Goal: Information Seeking & Learning: Learn about a topic

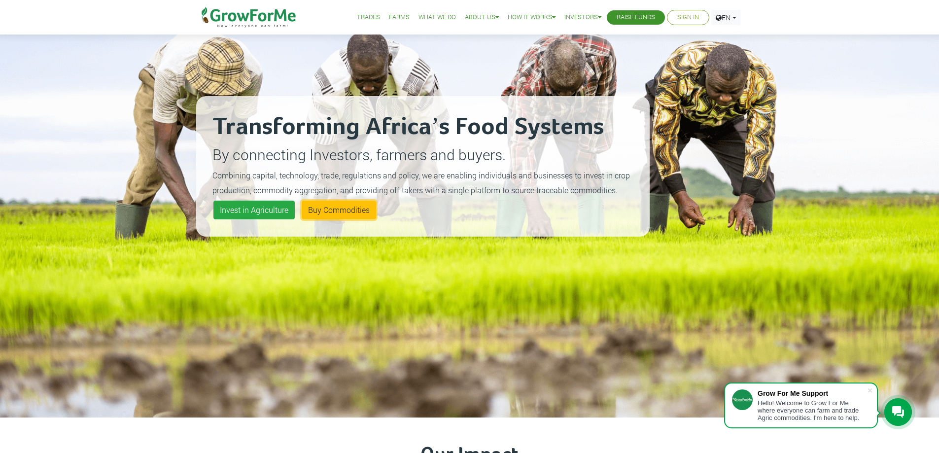
scroll to position [49, 0]
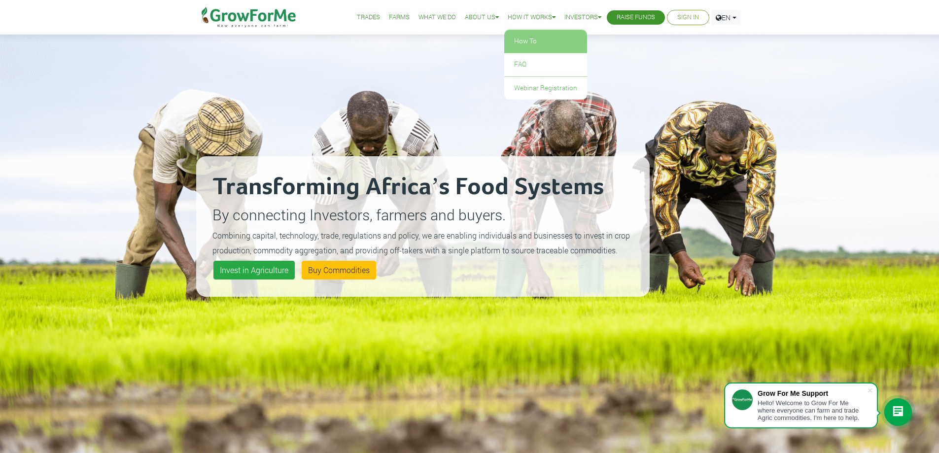
click at [524, 34] on link "How To" at bounding box center [545, 41] width 83 height 23
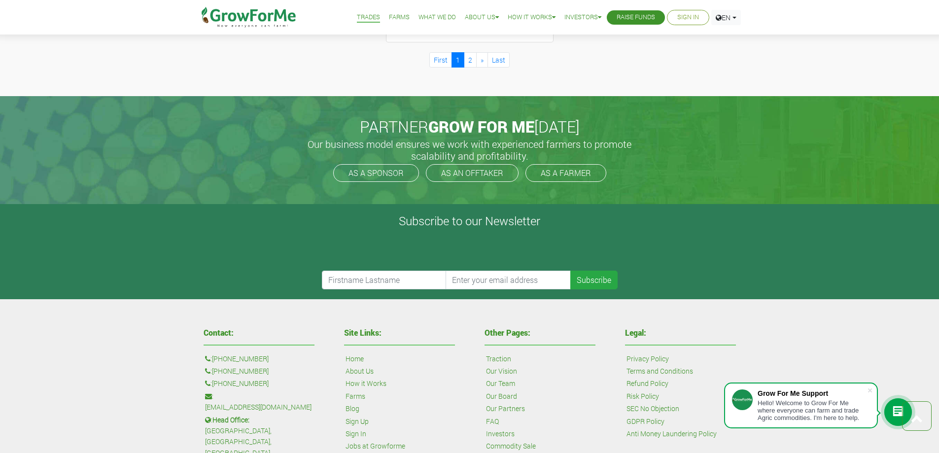
scroll to position [936, 0]
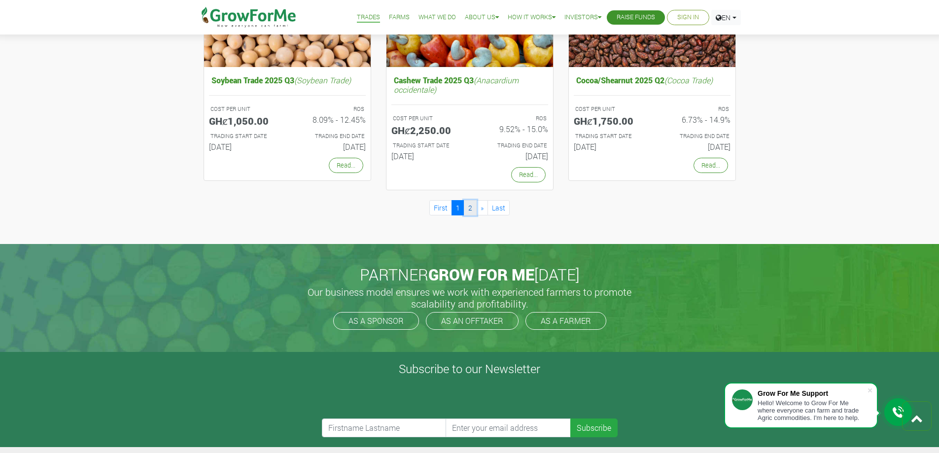
click at [470, 205] on link "2" at bounding box center [470, 207] width 13 height 15
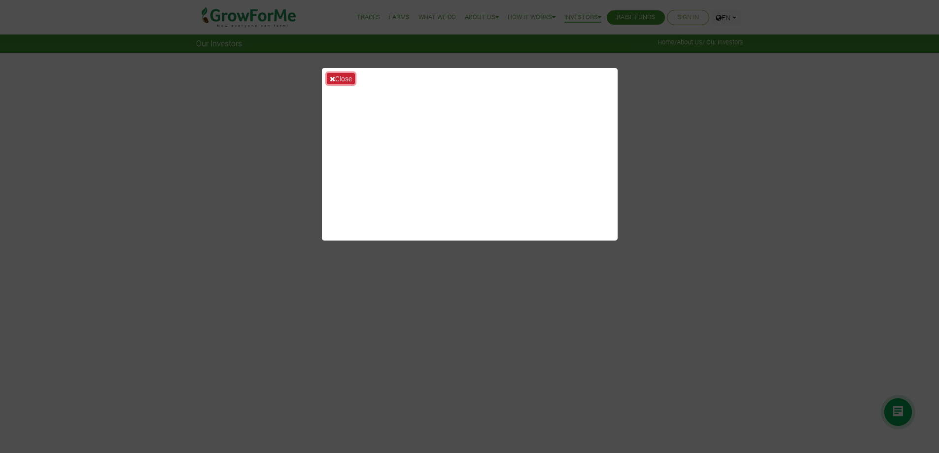
click at [334, 79] on icon at bounding box center [332, 78] width 5 height 7
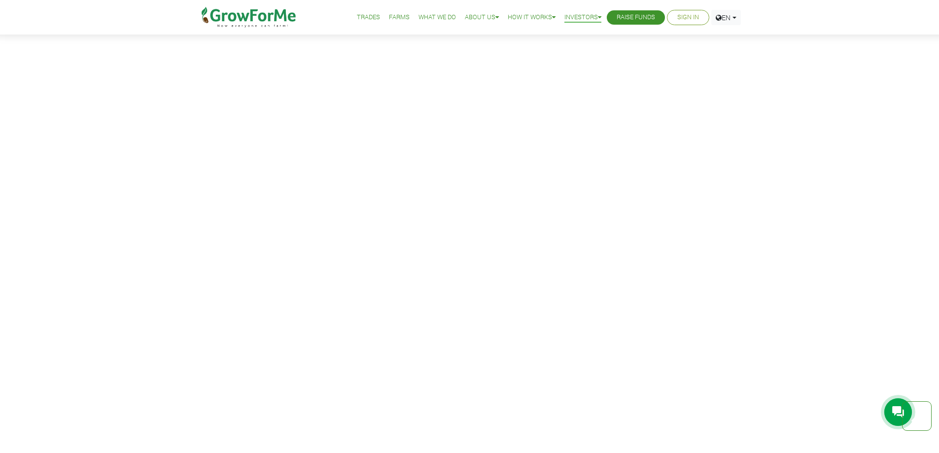
scroll to position [1331, 0]
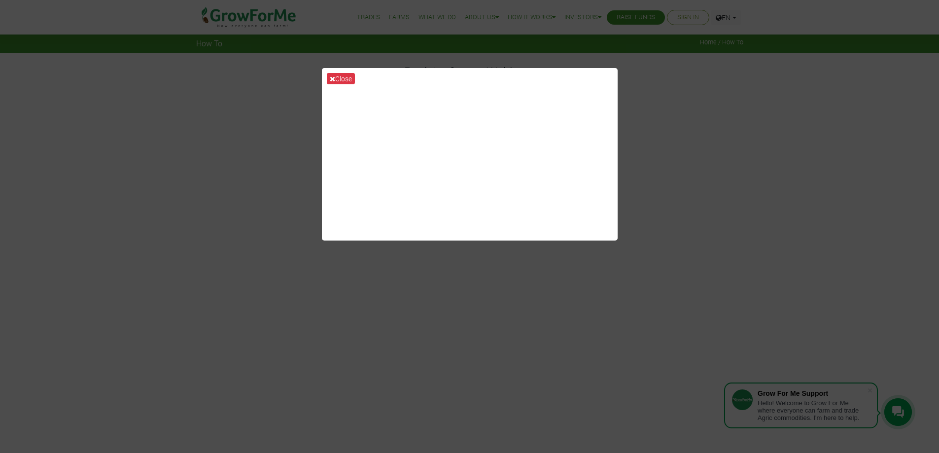
click at [694, 109] on div "Close" at bounding box center [469, 226] width 939 height 453
click at [248, 133] on div "Close" at bounding box center [469, 226] width 939 height 453
click at [336, 78] on button "Close" at bounding box center [341, 78] width 28 height 11
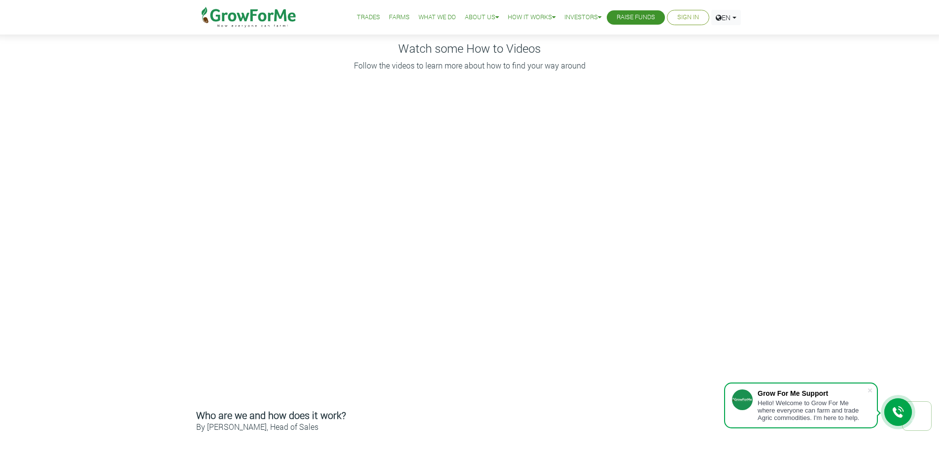
scroll to position [99, 0]
click at [577, 40] on link "Investors" at bounding box center [598, 41] width 74 height 23
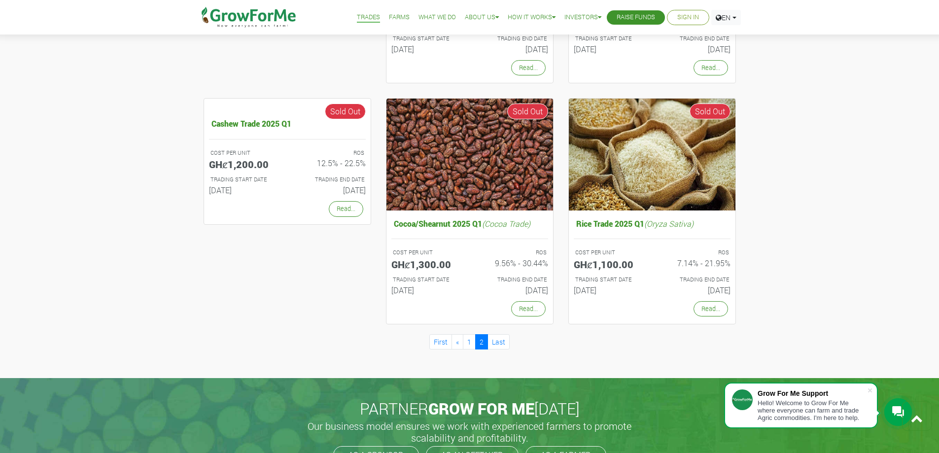
scroll to position [542, 0]
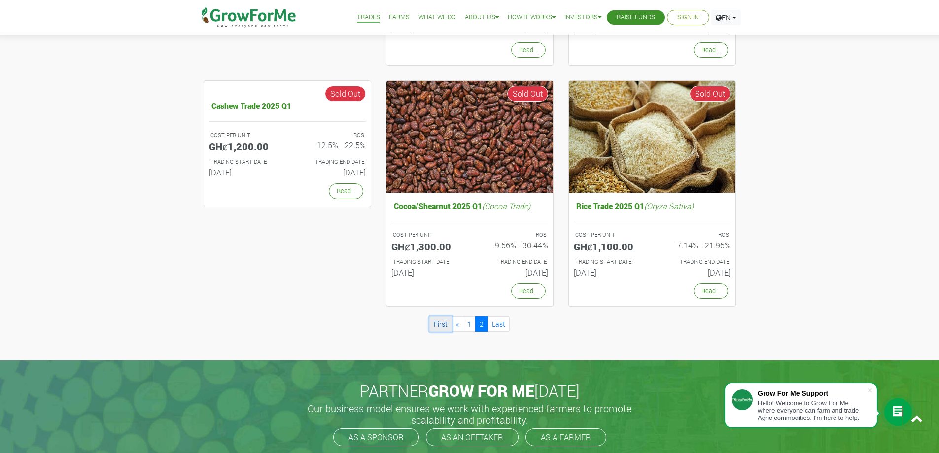
click at [439, 325] on link "First" at bounding box center [440, 323] width 23 height 15
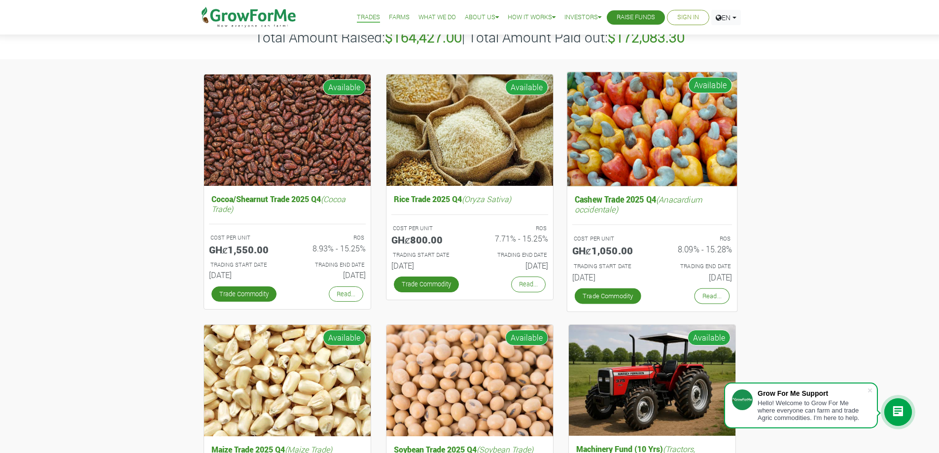
scroll to position [49, 0]
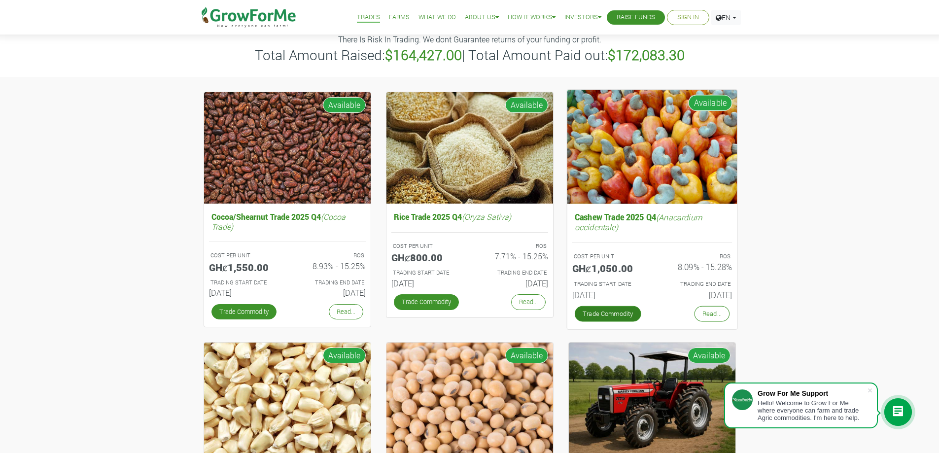
click at [613, 314] on link "Trade Commodity" at bounding box center [607, 314] width 67 height 16
click at [610, 272] on h5 "GHȼ1,050.00" at bounding box center [608, 268] width 72 height 12
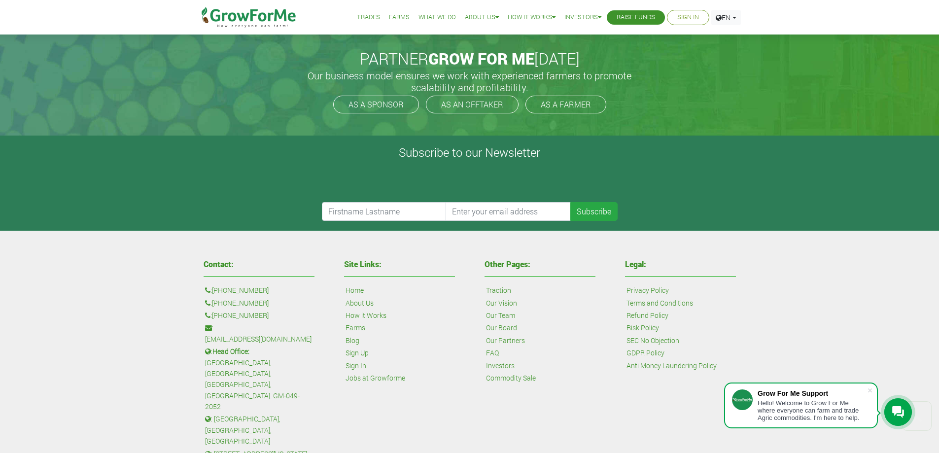
scroll to position [467, 0]
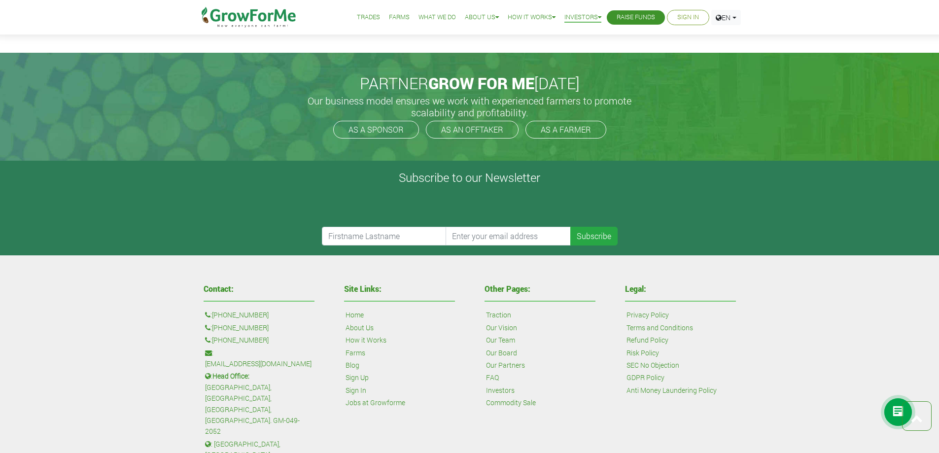
scroll to position [2395, 0]
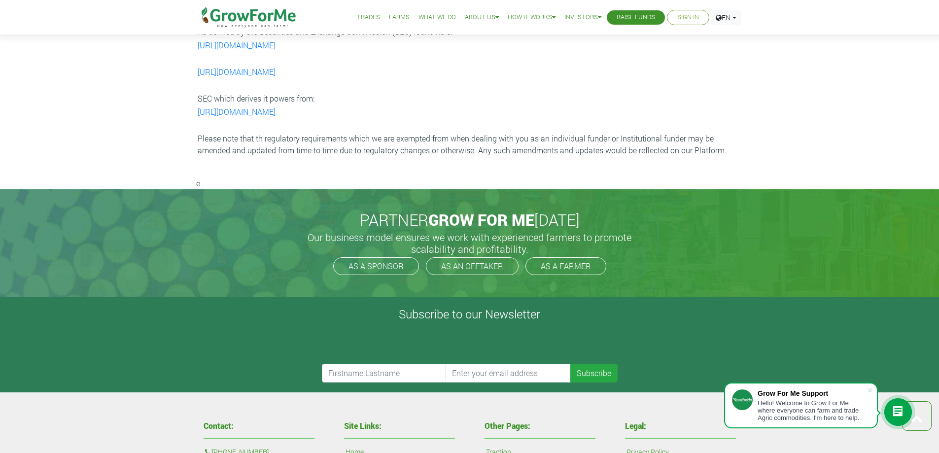
scroll to position [2908, 0]
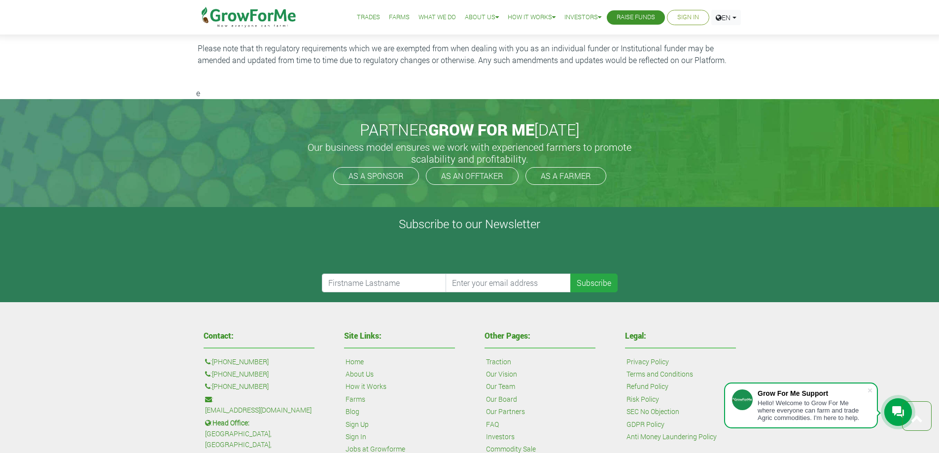
click at [495, 419] on link "FAQ" at bounding box center [492, 424] width 13 height 11
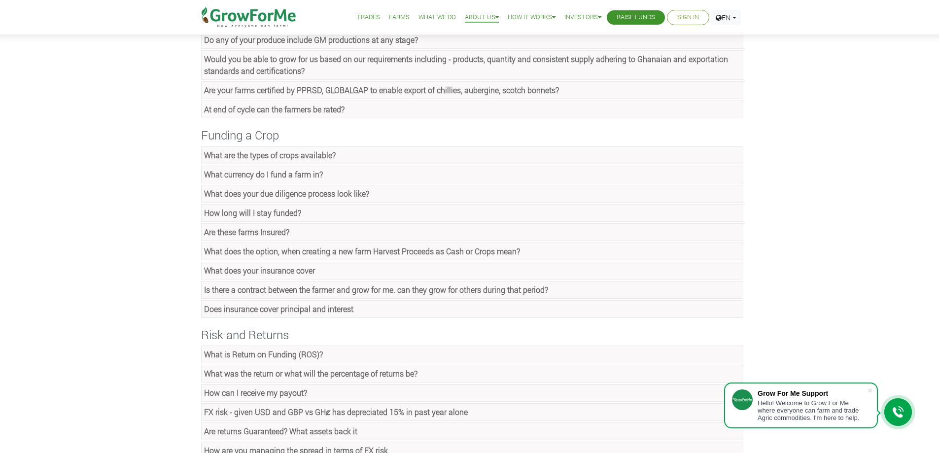
scroll to position [296, 0]
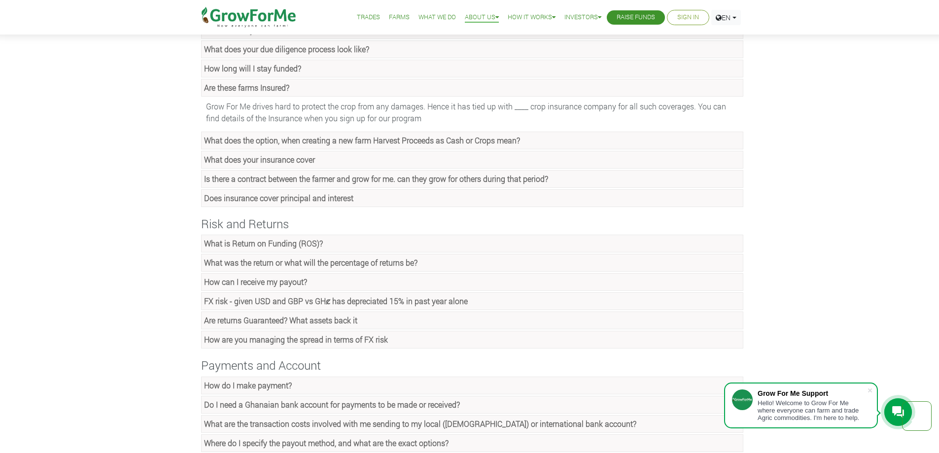
scroll to position [444, 0]
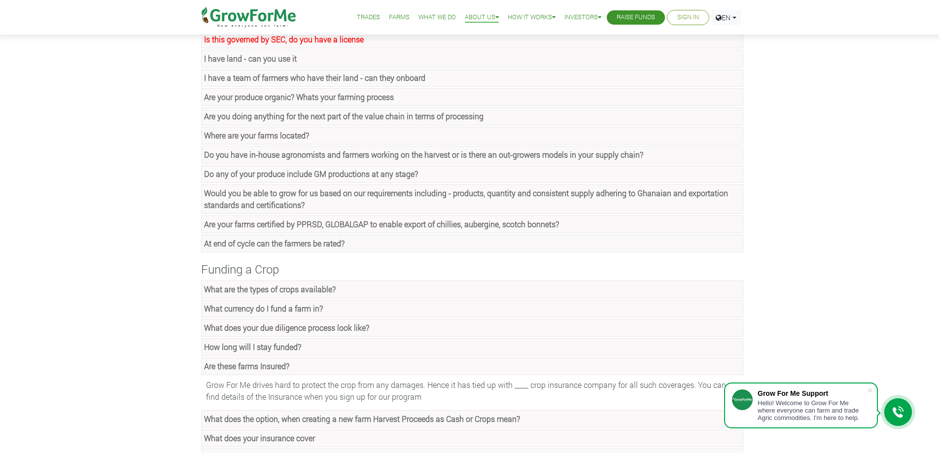
scroll to position [0, 0]
